Goal: Complete application form

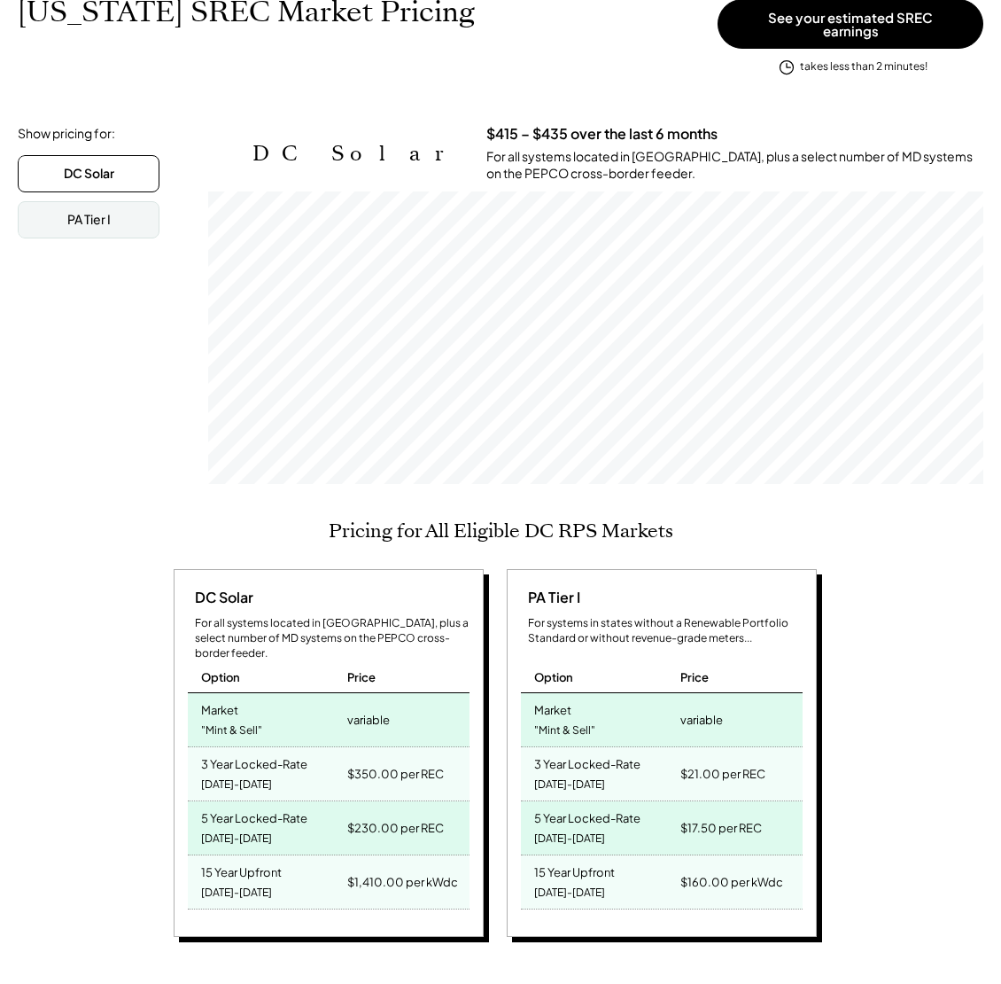
scroll to position [292, 775]
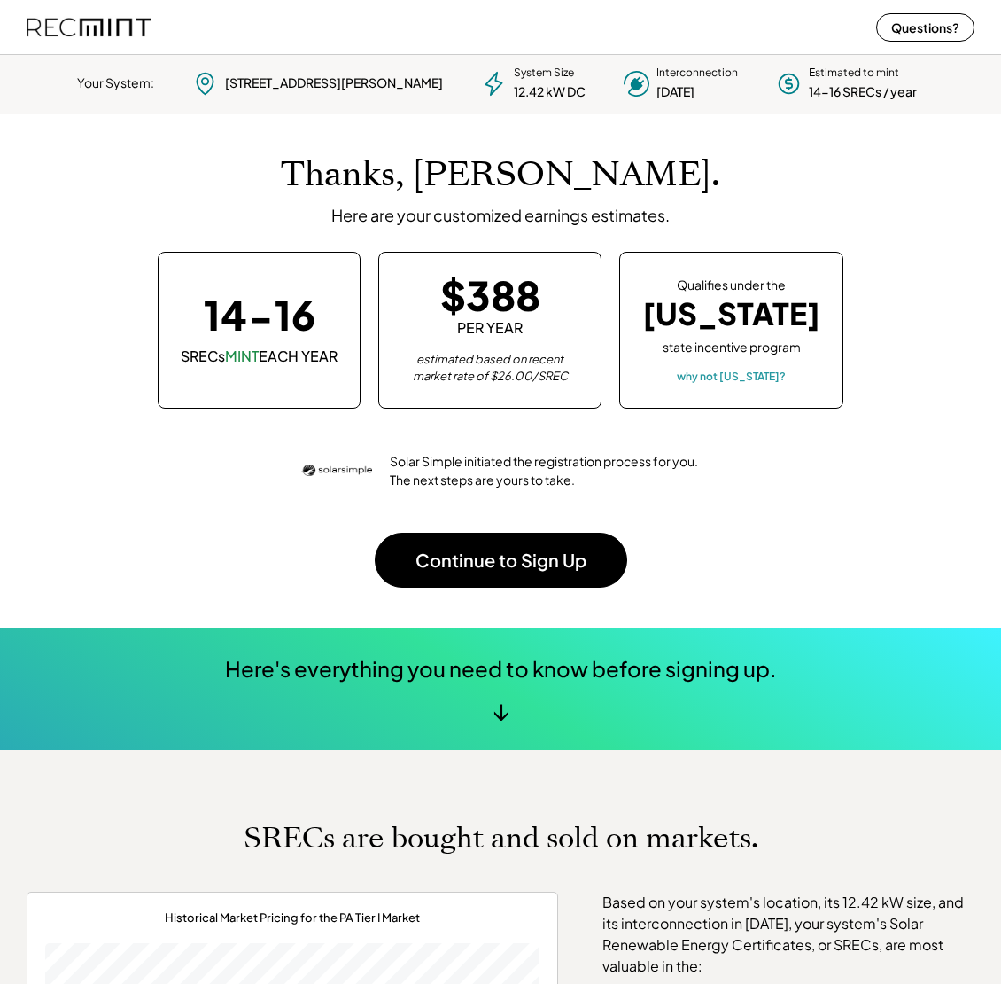
scroll to position [249, 495]
